Goal: Transaction & Acquisition: Purchase product/service

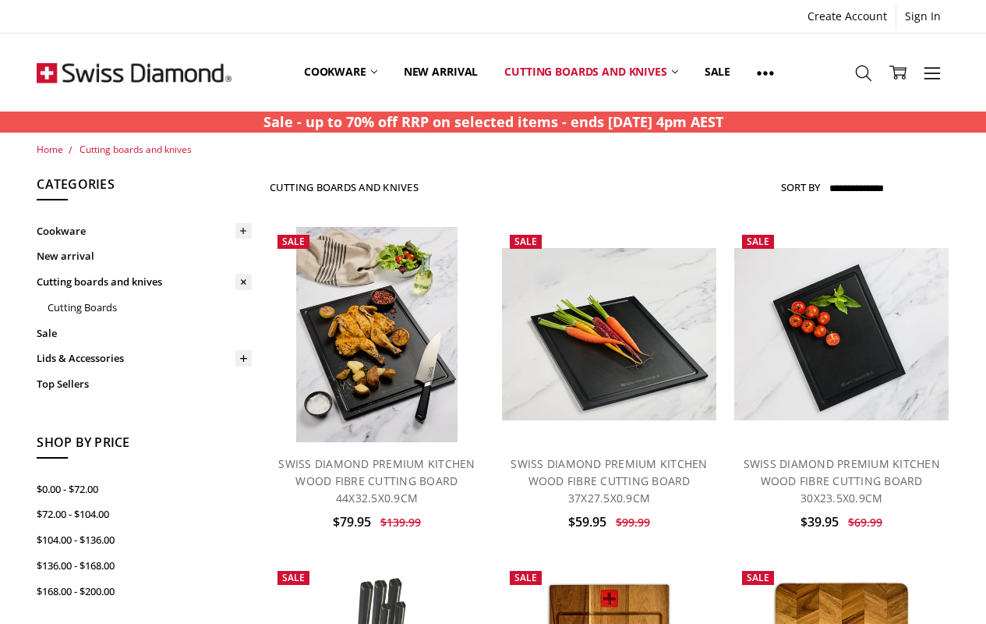
click at [377, 408] on link "Add to Cart" at bounding box center [377, 410] width 180 height 30
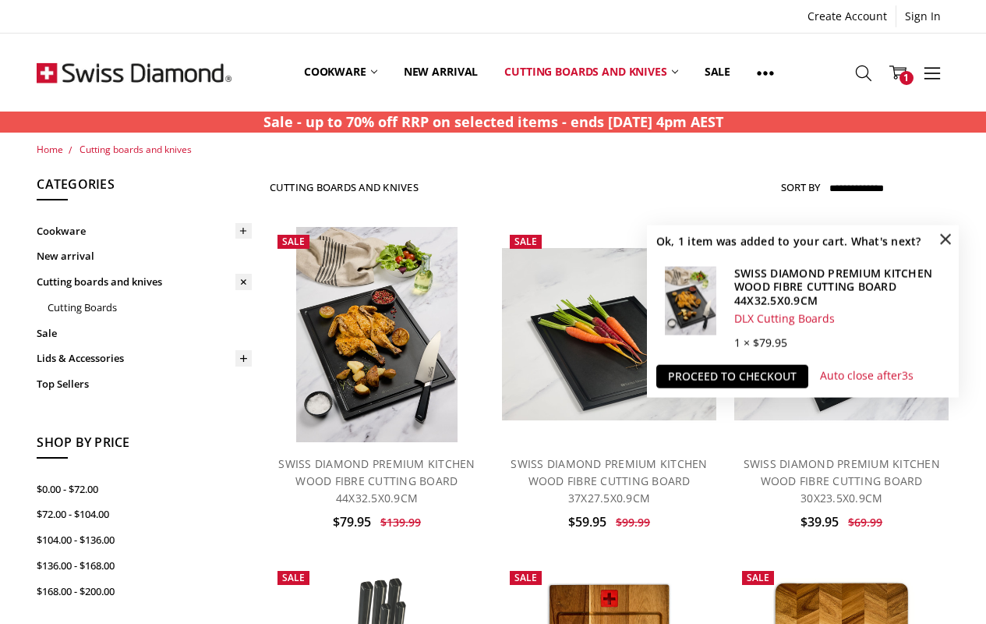
click at [946, 239] on span "×" at bounding box center [945, 238] width 25 height 25
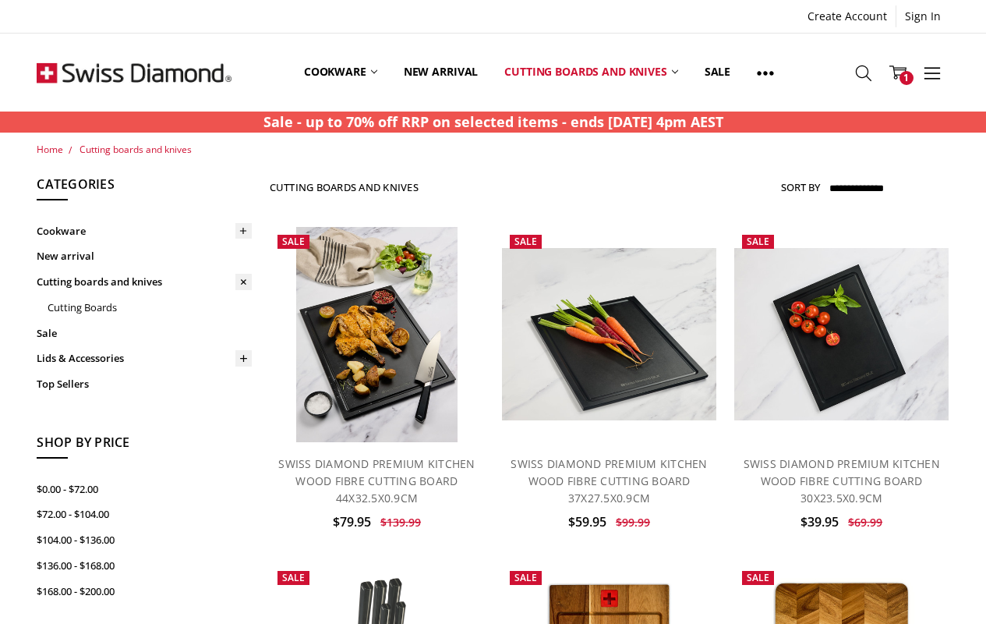
click at [898, 73] on icon at bounding box center [898, 72] width 17 height 17
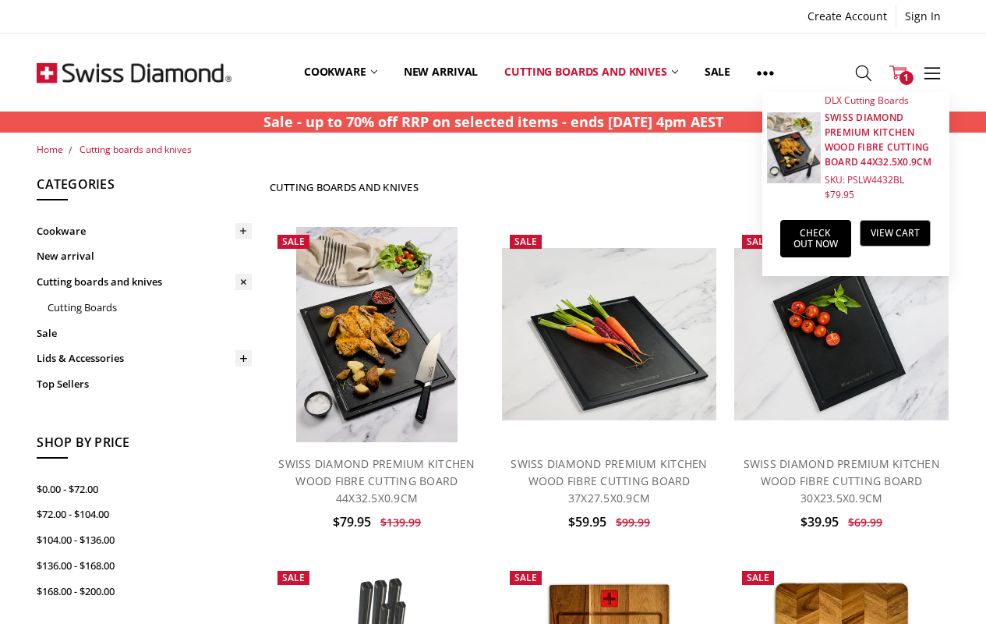
click at [816, 239] on link "Check out now" at bounding box center [816, 238] width 71 height 37
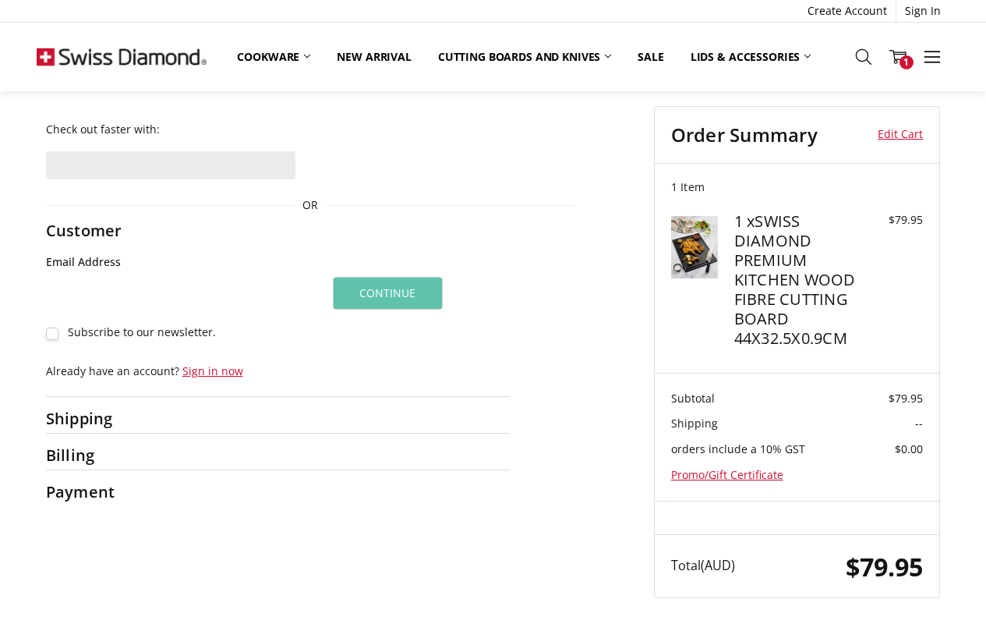
scroll to position [189, 0]
